Goal: Find specific fact: Find specific fact

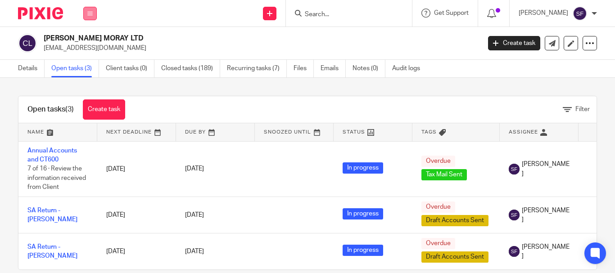
click at [88, 12] on icon at bounding box center [89, 13] width 5 height 5
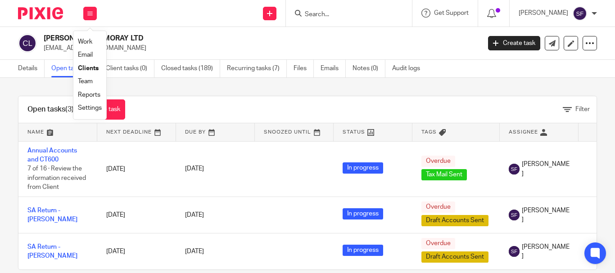
click at [86, 40] on link "Work" at bounding box center [85, 42] width 14 height 6
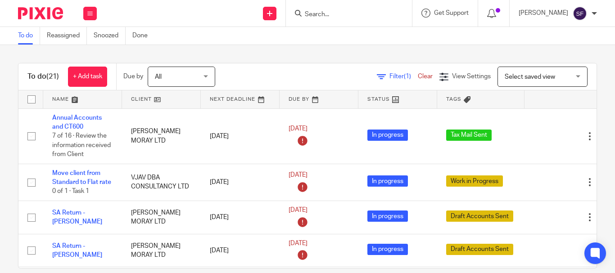
click at [362, 14] on input "Search" at bounding box center [344, 15] width 81 height 8
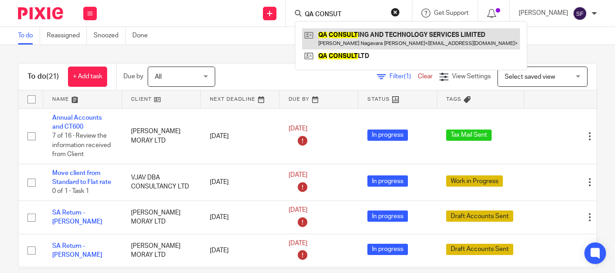
type input "QA CONSUT"
click at [359, 39] on link at bounding box center [411, 38] width 218 height 21
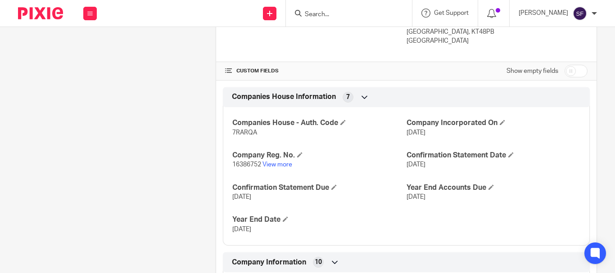
scroll to position [270, 0]
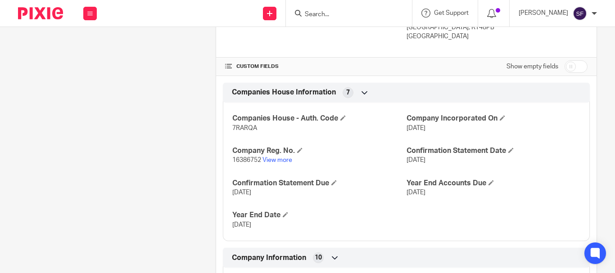
click at [574, 73] on input "checkbox" at bounding box center [575, 66] width 23 height 13
checkbox input "true"
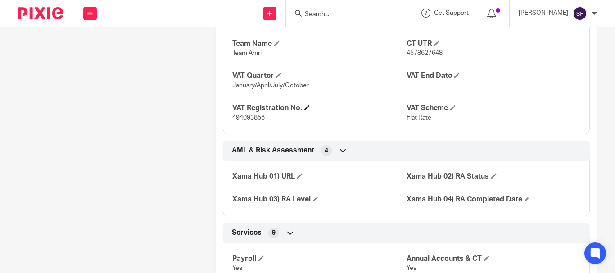
scroll to position [675, 0]
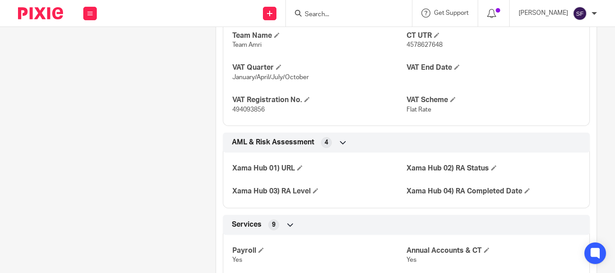
click at [250, 113] on span "494093856" at bounding box center [248, 110] width 32 height 6
copy span "494093856"
